Goal: Task Accomplishment & Management: Manage account settings

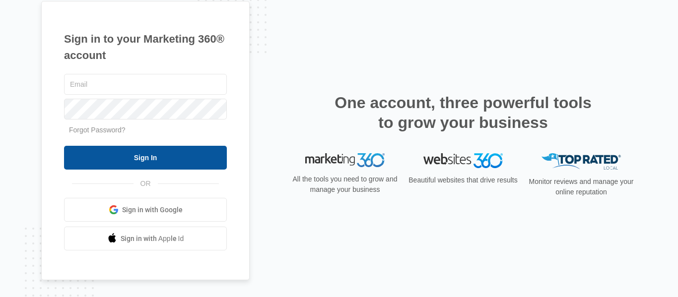
type input "[EMAIL_ADDRESS][DOMAIN_NAME]"
click at [145, 155] on input "Sign In" at bounding box center [145, 158] width 163 height 24
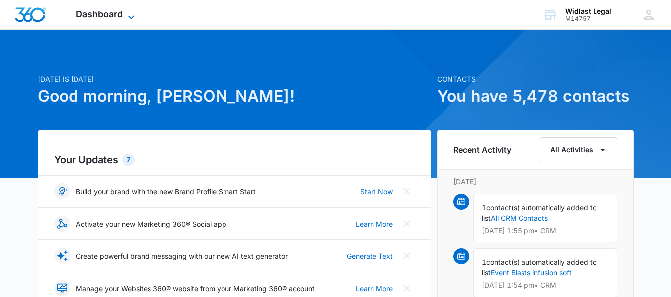
click at [120, 12] on span "Dashboard" at bounding box center [99, 14] width 47 height 10
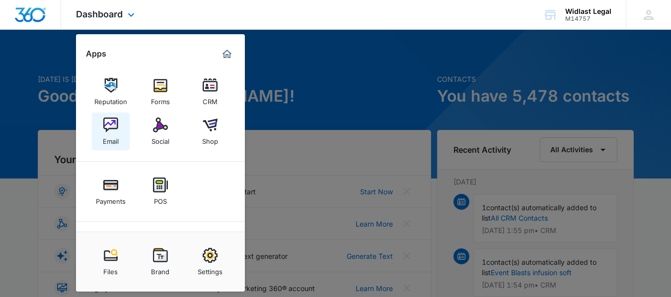
click at [115, 131] on img at bounding box center [110, 125] width 15 height 15
